Goal: Browse casually

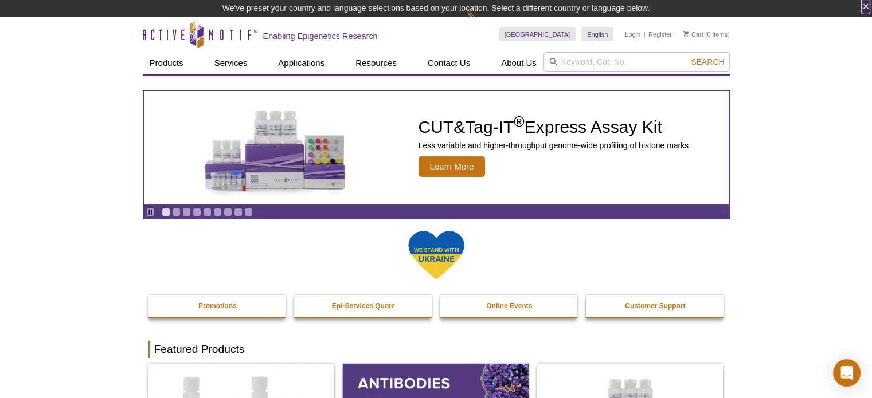
click at [868, 7] on button "×" at bounding box center [865, 6] width 7 height 13
